Goal: Find specific page/section: Find specific page/section

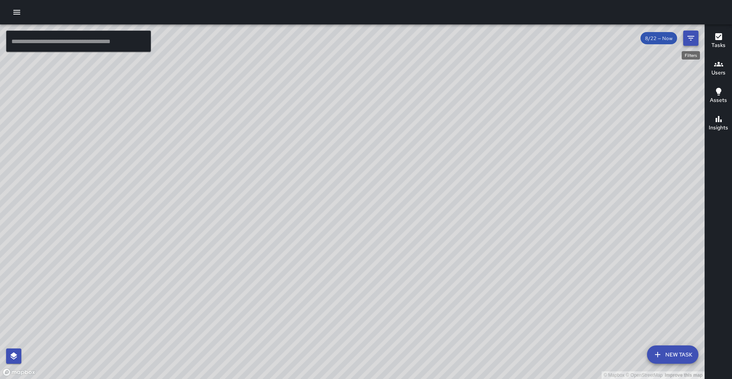
click at [693, 41] on icon "Filters" at bounding box center [690, 38] width 9 height 9
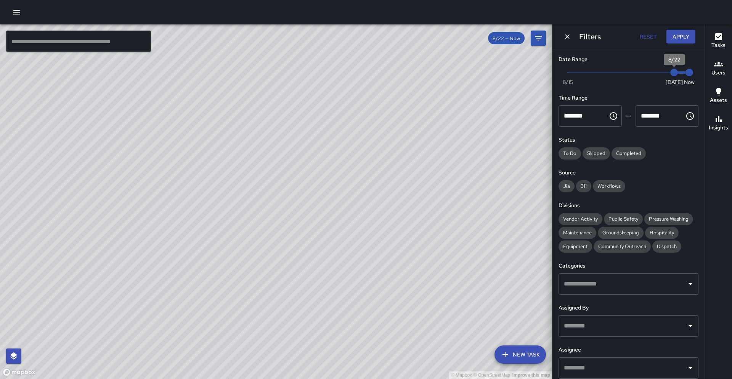
type input "*"
drag, startPoint x: 670, startPoint y: 72, endPoint x: 653, endPoint y: 74, distance: 16.9
click at [655, 74] on span "8/21" at bounding box center [659, 73] width 8 height 8
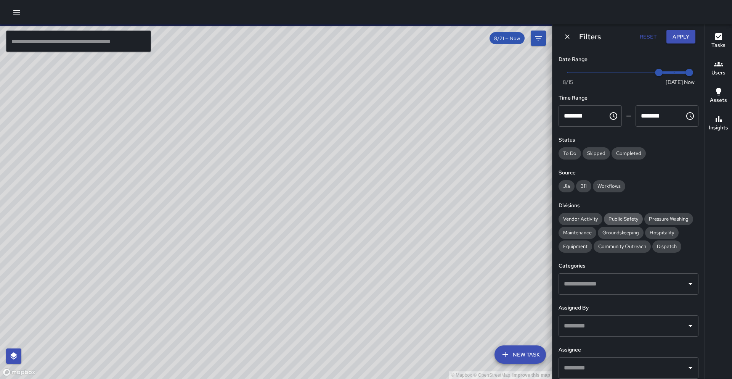
click at [611, 217] on span "Public Safety" at bounding box center [623, 218] width 39 height 6
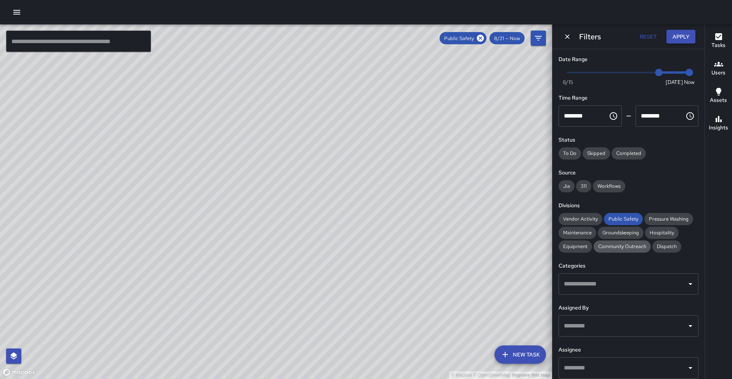
click at [609, 247] on span "Community Outreach" at bounding box center [622, 246] width 57 height 6
click at [612, 218] on span "Public Safety" at bounding box center [623, 218] width 39 height 6
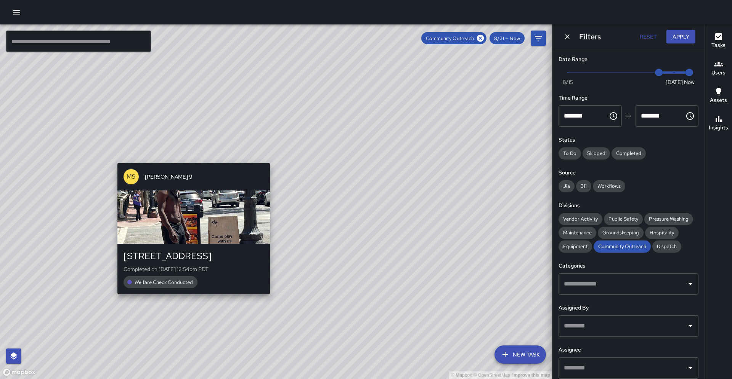
click at [194, 299] on div "© Mapbox © OpenStreetMap Improve this map M9 [PERSON_NAME] [GEOGRAPHIC_DATA][ST…" at bounding box center [276, 201] width 552 height 354
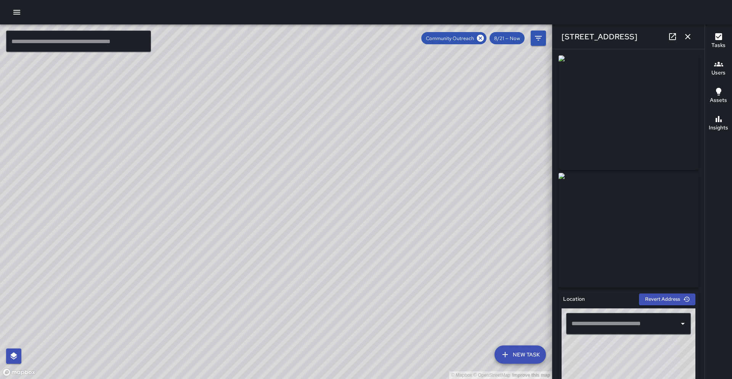
type input "**********"
click at [668, 41] on icon at bounding box center [672, 36] width 9 height 9
drag, startPoint x: 298, startPoint y: 108, endPoint x: 250, endPoint y: 204, distance: 107.8
click at [244, 204] on div "© Mapbox © OpenStreetMap Improve this map" at bounding box center [276, 201] width 552 height 354
drag, startPoint x: 310, startPoint y: 123, endPoint x: 271, endPoint y: 177, distance: 66.8
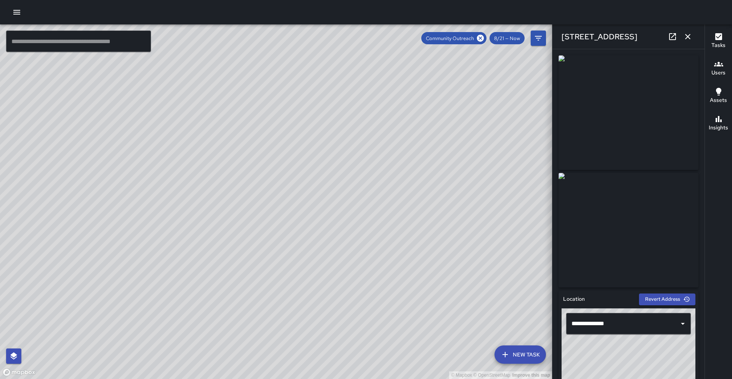
click at [271, 177] on div "© Mapbox © OpenStreetMap Improve this map" at bounding box center [276, 201] width 552 height 354
drag, startPoint x: 353, startPoint y: 114, endPoint x: 305, endPoint y: 165, distance: 69.9
click at [305, 165] on div "© Mapbox © OpenStreetMap Improve this map" at bounding box center [276, 201] width 552 height 354
drag, startPoint x: 334, startPoint y: 115, endPoint x: 305, endPoint y: 161, distance: 53.8
click at [305, 161] on div "© Mapbox © OpenStreetMap Improve this map" at bounding box center [276, 201] width 552 height 354
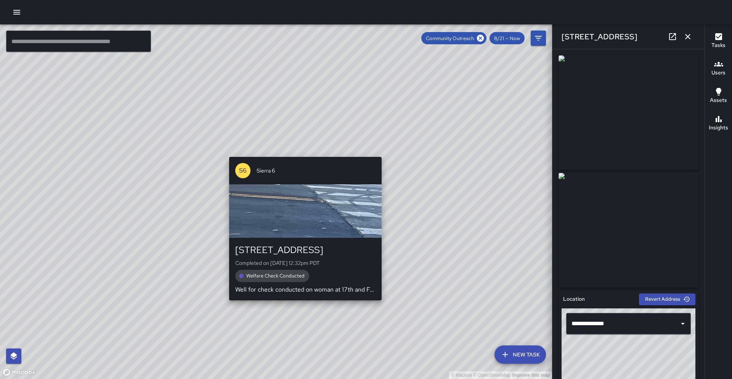
click at [302, 152] on div "© Mapbox © OpenStreetMap Improve this map S6 Sierra [STREET_ADDRESS] Completed …" at bounding box center [276, 201] width 552 height 354
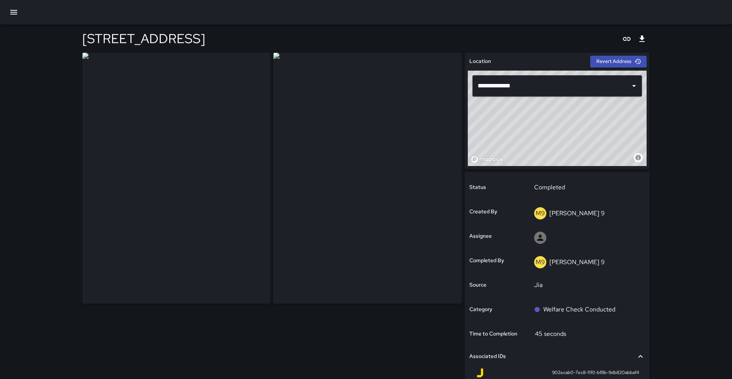
drag, startPoint x: 669, startPoint y: 45, endPoint x: 655, endPoint y: 39, distance: 15.7
click at [667, 44] on div "**********" at bounding box center [366, 232] width 732 height 465
